Goal: Information Seeking & Learning: Learn about a topic

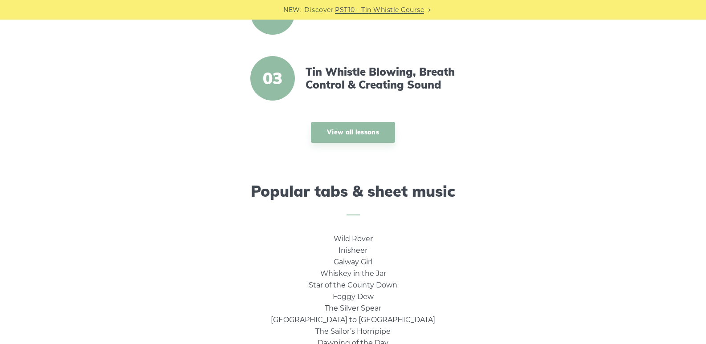
scroll to position [445, 0]
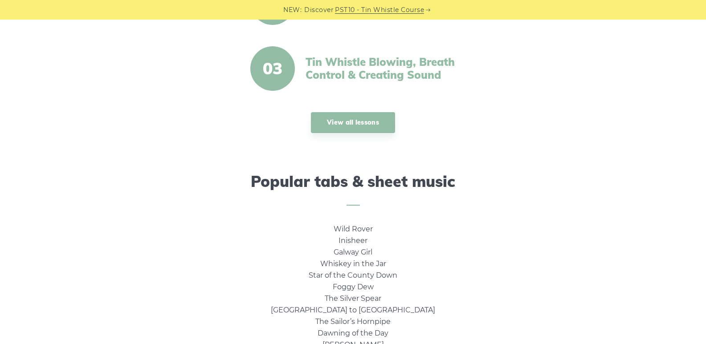
click at [390, 69] on link "Tin Whistle Blowing, Breath Control & Creating Sound" at bounding box center [382, 69] width 153 height 26
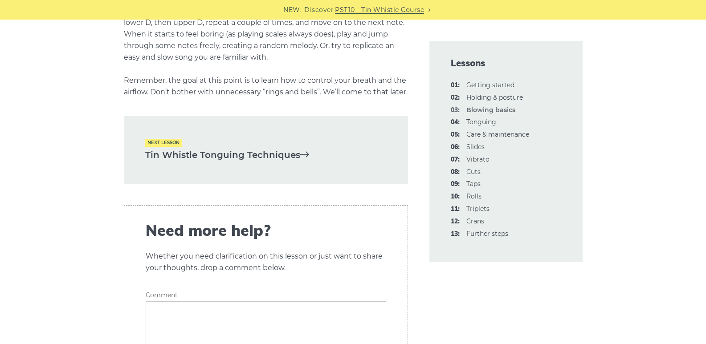
scroll to position [1871, 0]
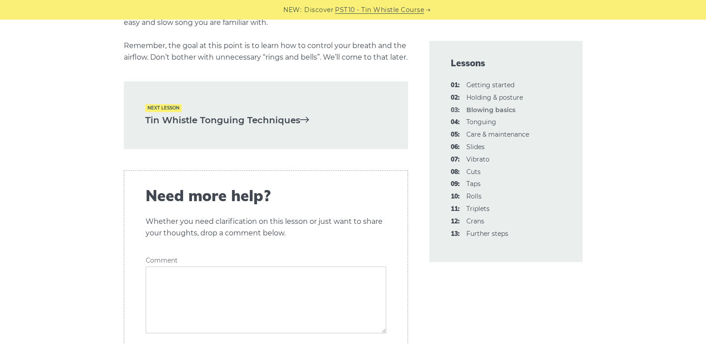
click at [279, 128] on link "Tin Whistle Tonguing Techniques" at bounding box center [265, 120] width 241 height 15
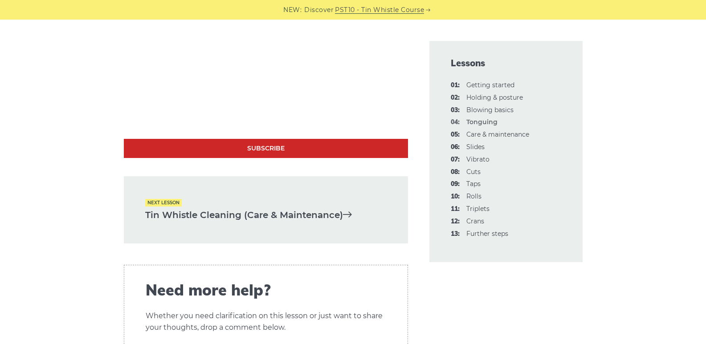
scroll to position [2762, 0]
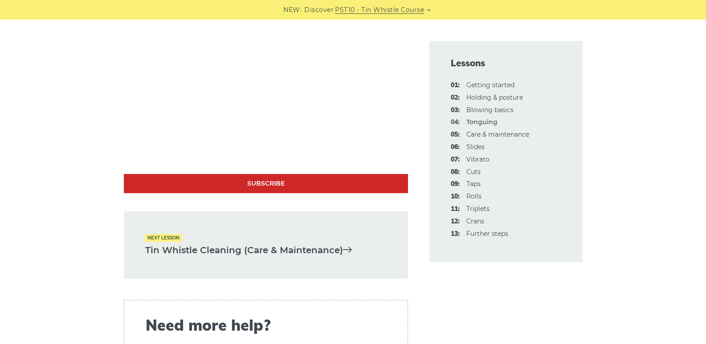
click at [309, 218] on div "Next lesson Tin Whistle Cleaning (Care & Maintenance)" at bounding box center [266, 246] width 284 height 68
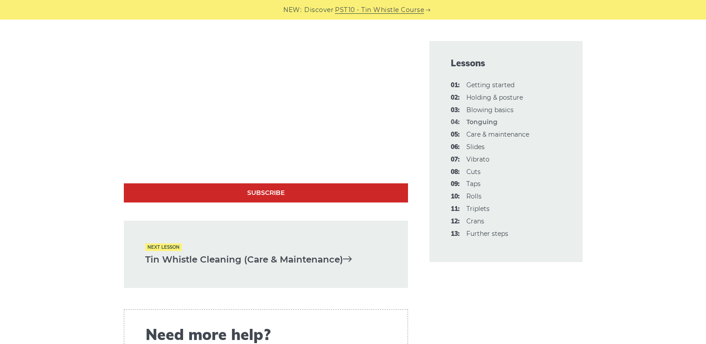
click at [315, 254] on link "Tin Whistle Cleaning (Care & Maintenance)" at bounding box center [265, 260] width 241 height 15
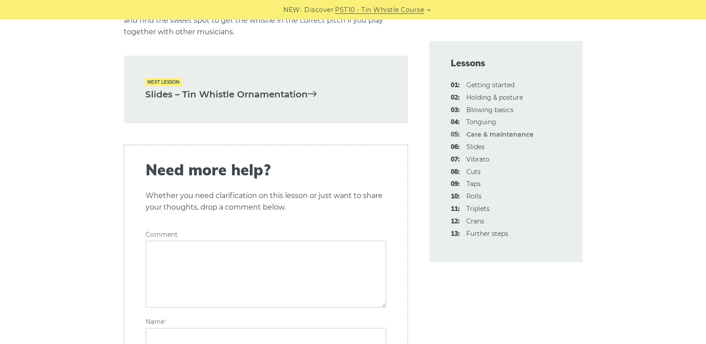
scroll to position [1381, 0]
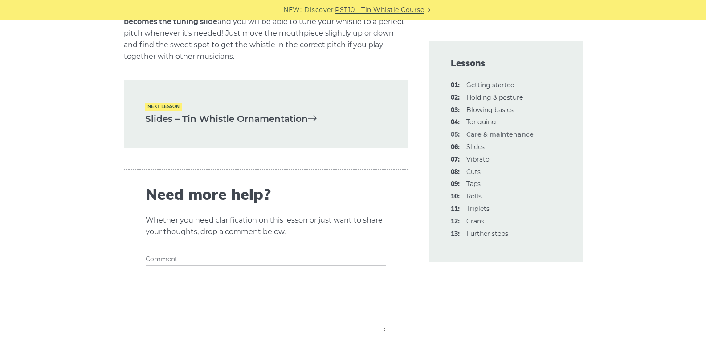
click at [277, 127] on link "Slides – Tin Whistle Ornamentation" at bounding box center [265, 119] width 241 height 15
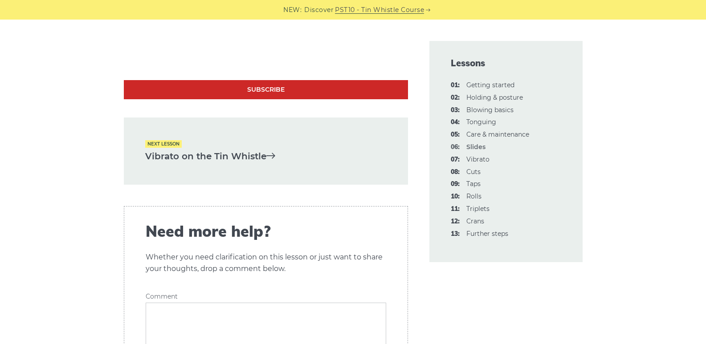
scroll to position [2049, 0]
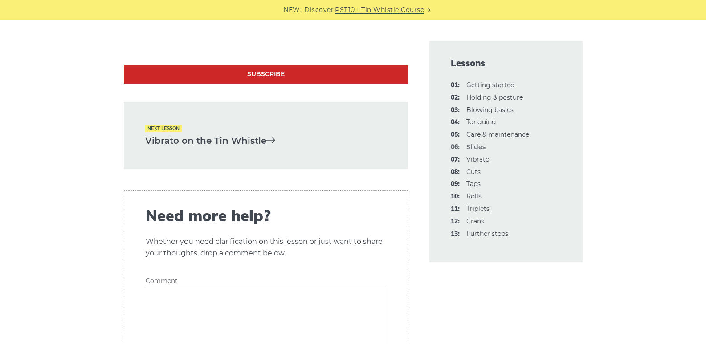
click at [255, 142] on link "Vibrato on the Tin Whistle" at bounding box center [265, 141] width 241 height 15
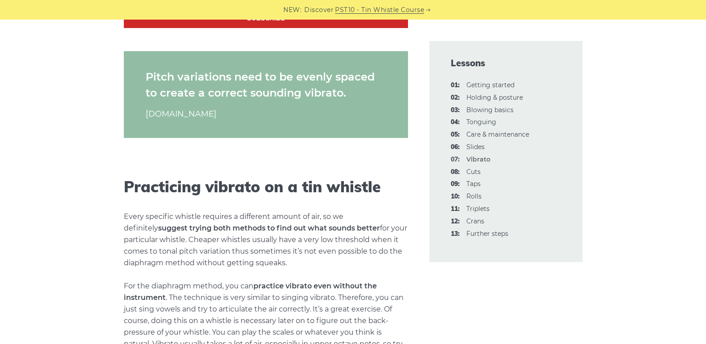
scroll to position [1025, 0]
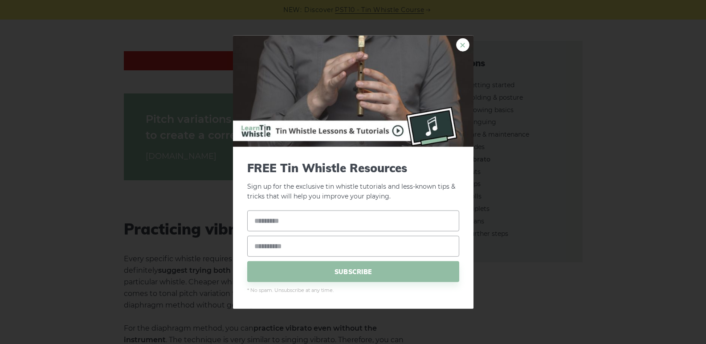
click at [462, 45] on link "×" at bounding box center [462, 44] width 13 height 13
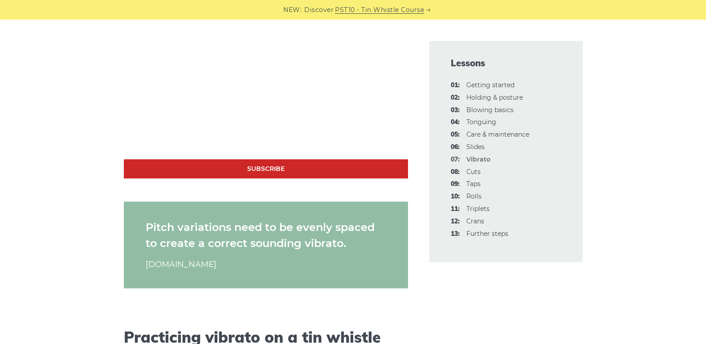
scroll to position [891, 0]
